Goal: Information Seeking & Learning: Learn about a topic

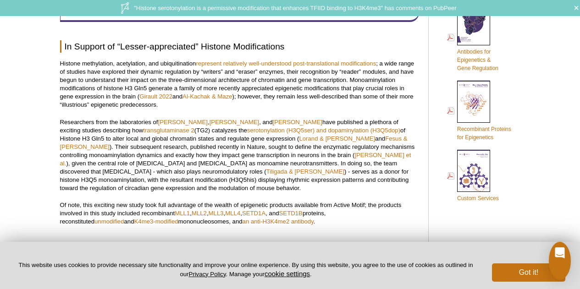
scroll to position [513, 0]
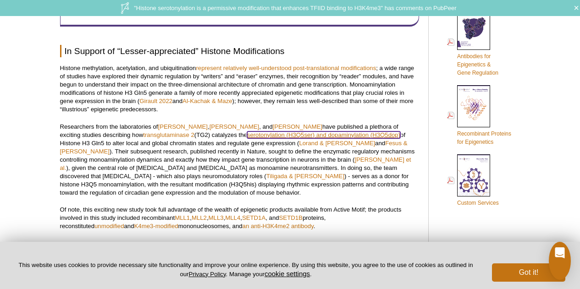
click at [270, 137] on link "serotonylation (H3Q5ser) and dopaminylation (H3Q5dop)" at bounding box center [323, 135] width 153 height 7
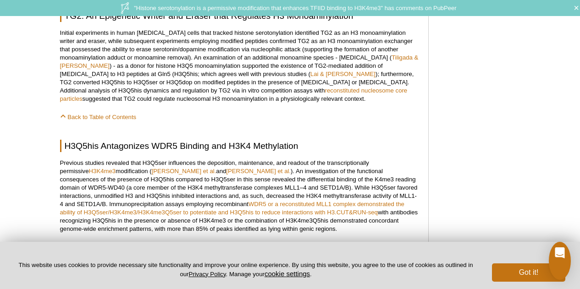
scroll to position [834, 0]
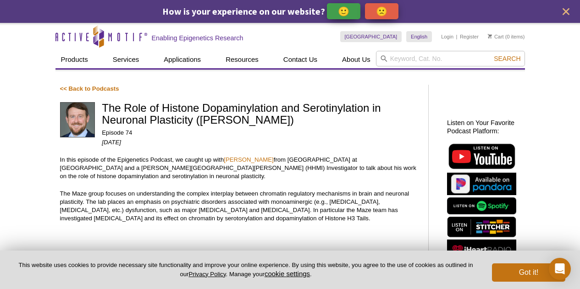
click at [192, 164] on p "In this episode of the Epigenetics Podcast, we caught up with Ian Maze from Ich…" at bounding box center [239, 168] width 359 height 25
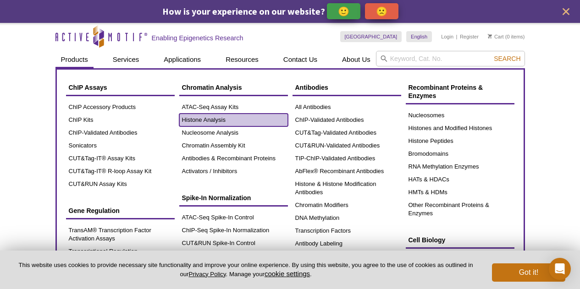
click at [225, 123] on link "Histone Analysis" at bounding box center [233, 120] width 109 height 13
click at [216, 120] on link "Histone Analysis" at bounding box center [233, 120] width 109 height 13
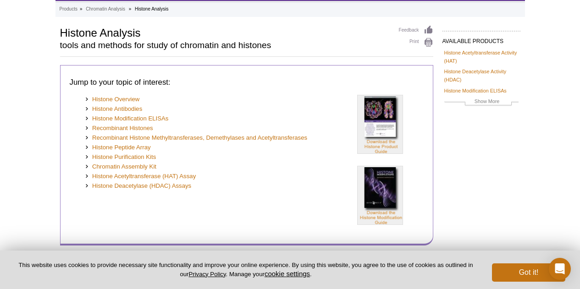
scroll to position [92, 0]
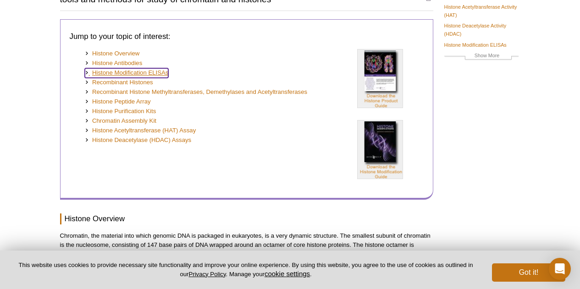
click at [138, 72] on link "Histone Modification ELISAs" at bounding box center [127, 73] width 84 height 10
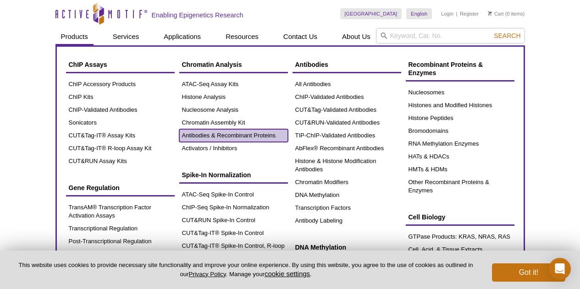
click at [212, 137] on link "Antibodies & Recombinant Proteins" at bounding box center [233, 135] width 109 height 13
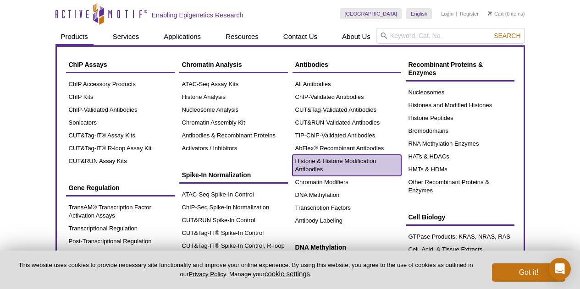
click at [314, 161] on link "Histone & Histone Modification Antibodies" at bounding box center [346, 165] width 109 height 21
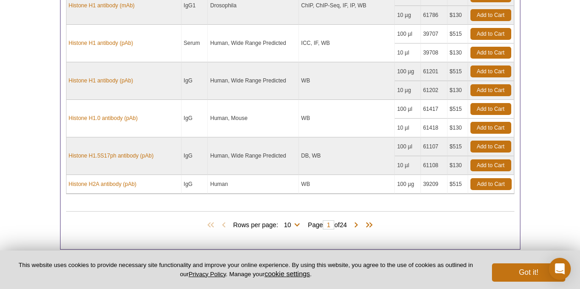
scroll to position [642, 0]
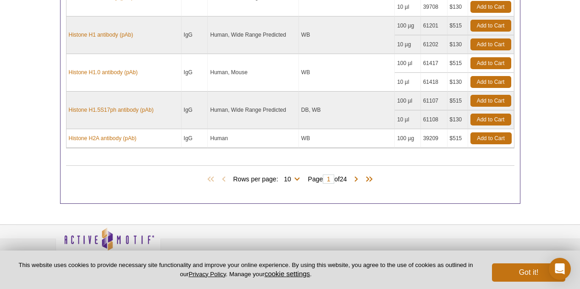
click at [295, 178] on span "Rows per page: 10 25 50 100 All 10" at bounding box center [268, 178] width 70 height 9
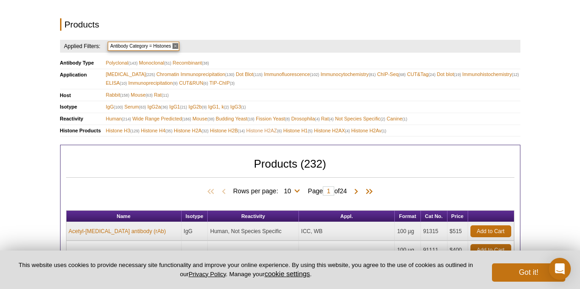
scroll to position [138, 0]
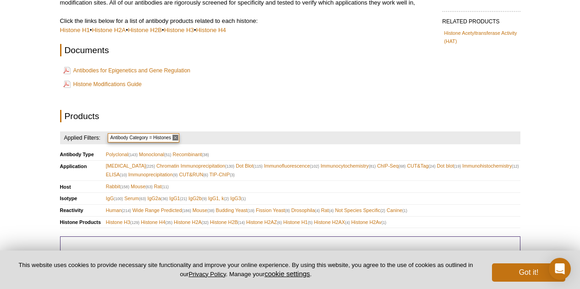
click at [117, 220] on span "Histone H3 (129)" at bounding box center [123, 222] width 34 height 9
click at [515, 273] on button "Got it!" at bounding box center [528, 273] width 73 height 18
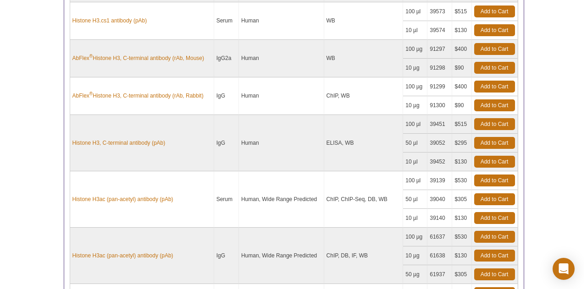
scroll to position [734, 0]
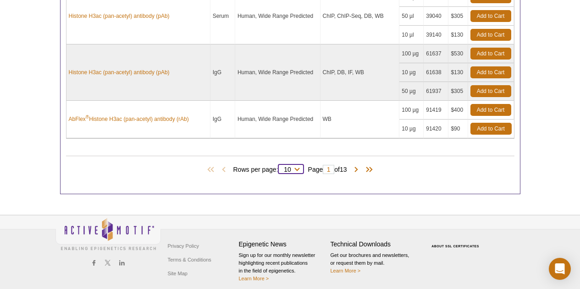
click at [295, 169] on select "10 25 50 100 All" at bounding box center [287, 171] width 19 height 8
select select "129"
click at [280, 167] on select "10 25 50 100 All" at bounding box center [287, 171] width 19 height 8
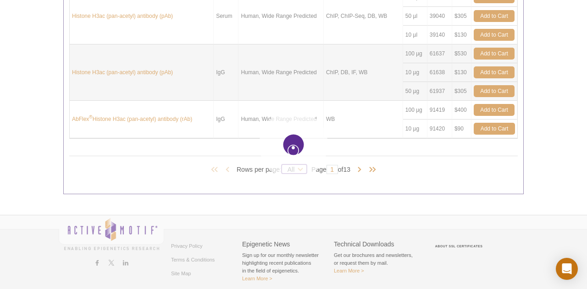
select select "129"
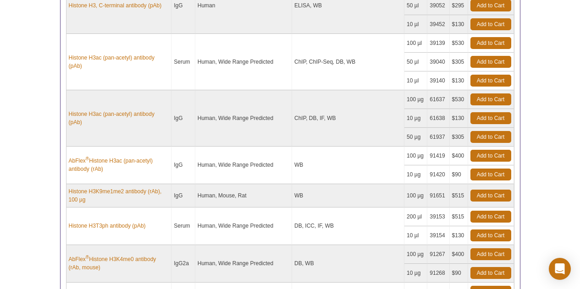
scroll to position [833, 0]
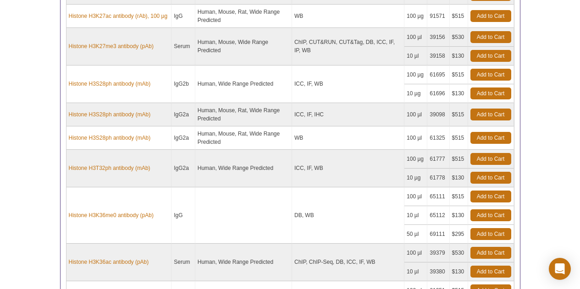
scroll to position [4318, 0]
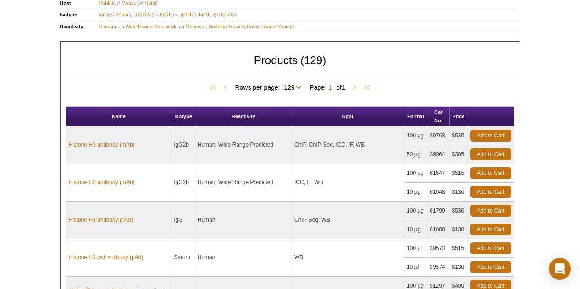
scroll to position [159, 0]
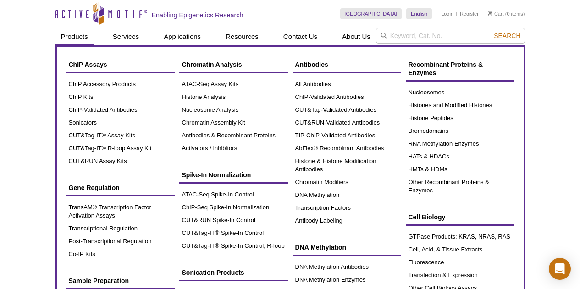
scroll to position [46, 0]
